Goal: Transaction & Acquisition: Purchase product/service

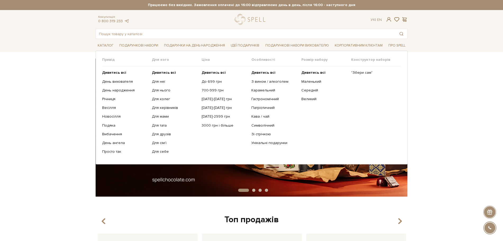
click at [152, 41] on li "Подарункові набори Привід Дивитись всі" at bounding box center [138, 45] width 43 height 12
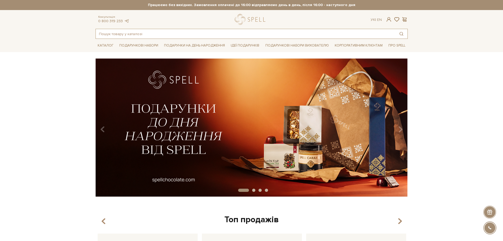
click at [150, 34] on input "text" at bounding box center [245, 34] width 299 height 10
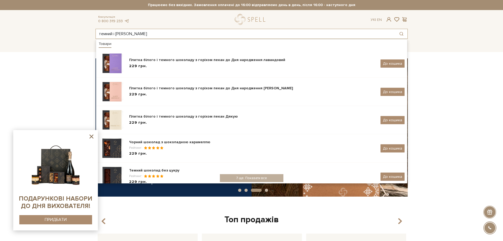
type input "темний і м"
